Goal: Information Seeking & Learning: Learn about a topic

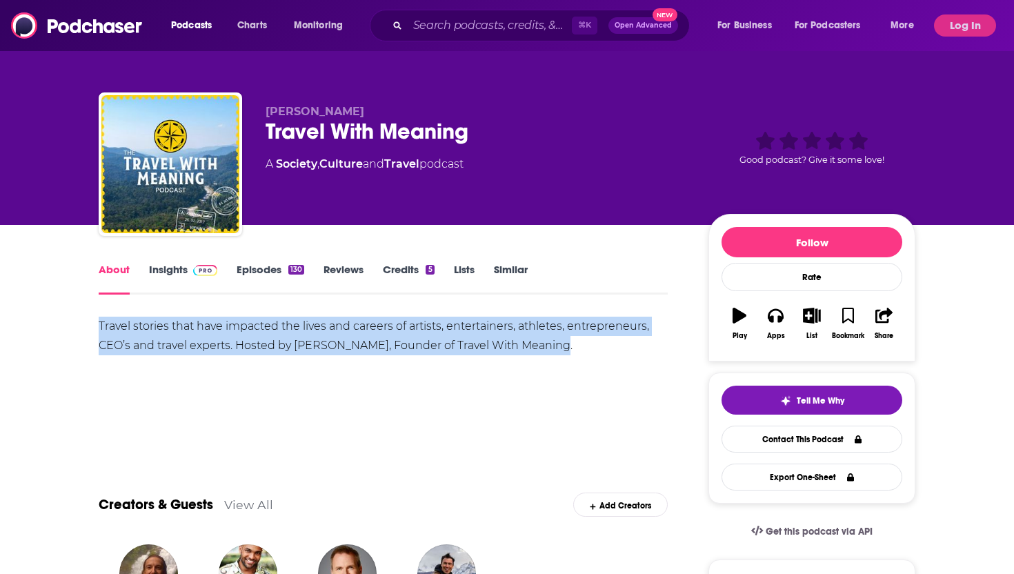
drag, startPoint x: 565, startPoint y: 344, endPoint x: 83, endPoint y: 320, distance: 482.7
click at [185, 269] on link "Insights" at bounding box center [183, 279] width 68 height 32
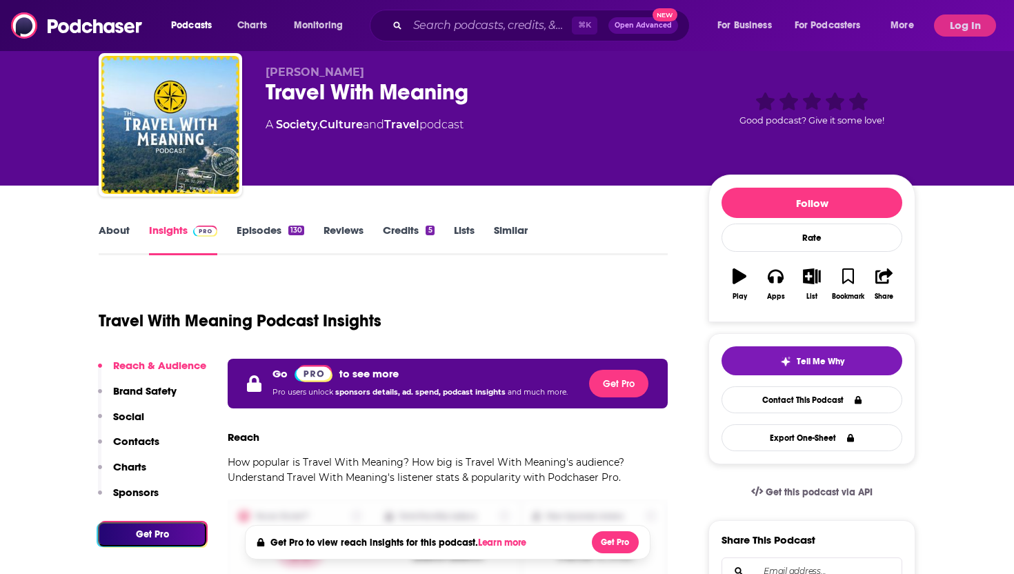
scroll to position [46, 0]
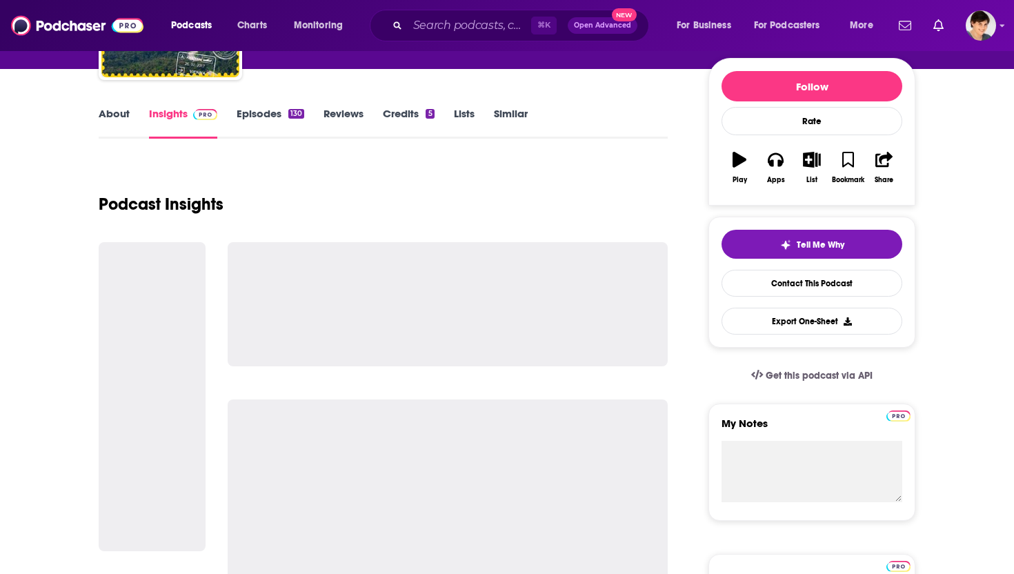
scroll to position [157, 0]
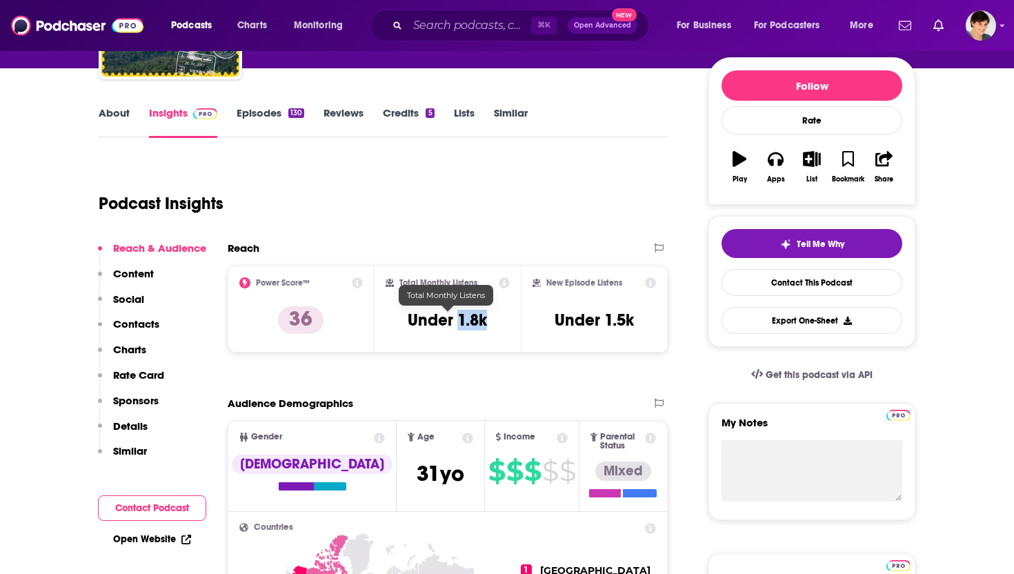
drag, startPoint x: 493, startPoint y: 322, endPoint x: 457, endPoint y: 324, distance: 35.9
click at [457, 321] on div "Total Monthly Listens Under 1.8k" at bounding box center [448, 308] width 125 height 63
copy h3 "1.8k"
